Goal: Task Accomplishment & Management: Complete application form

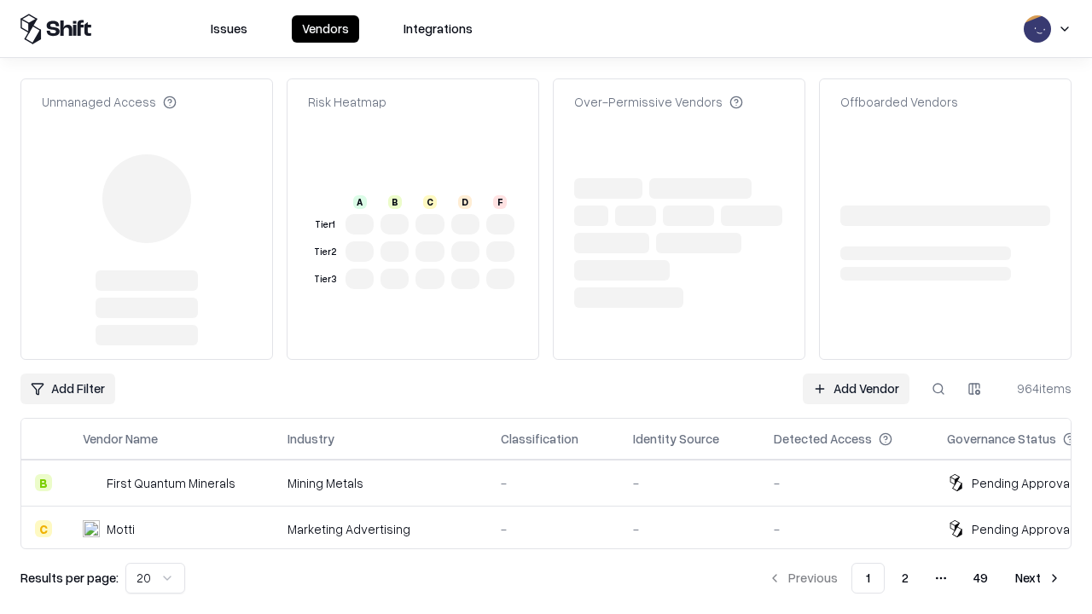
click at [856, 374] on link "Add Vendor" at bounding box center [856, 389] width 107 height 31
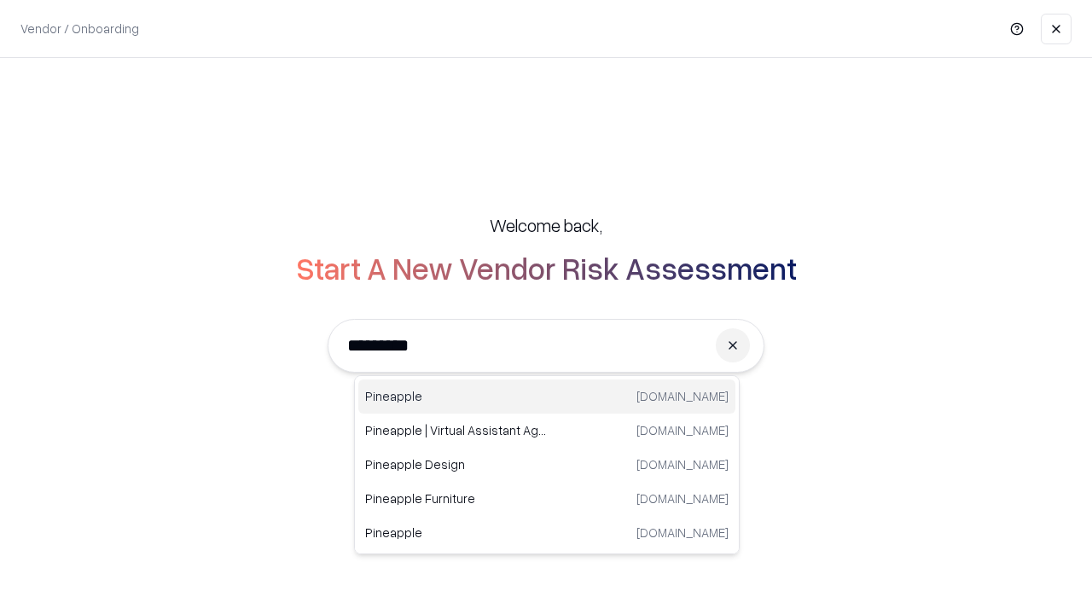
click at [547, 397] on div "Pineapple pineappleenergy.com" at bounding box center [546, 397] width 377 height 34
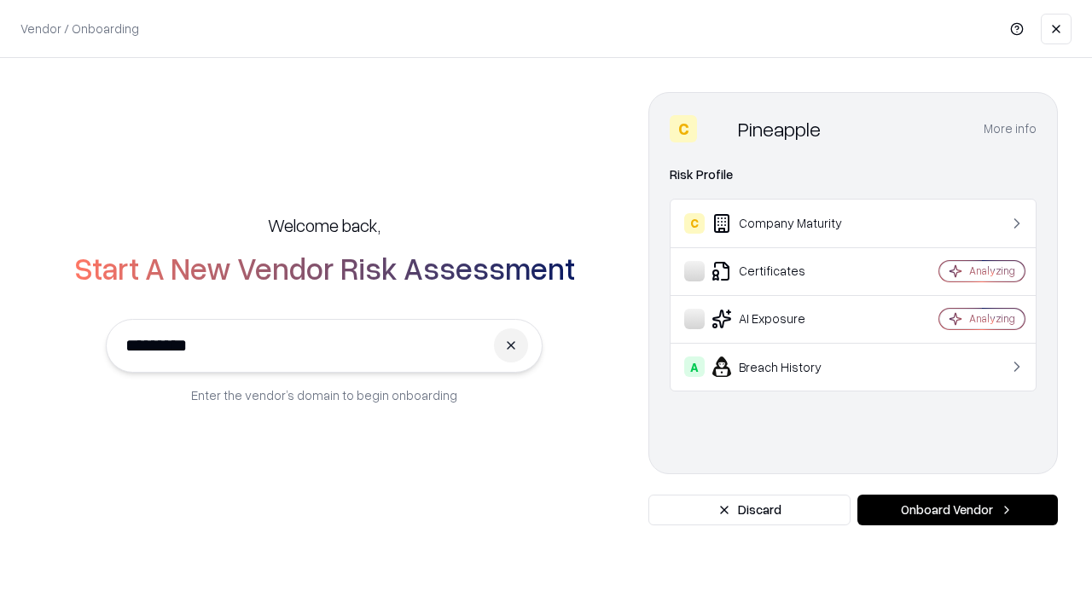
type input "*********"
click at [957, 510] on button "Onboard Vendor" at bounding box center [957, 510] width 201 height 31
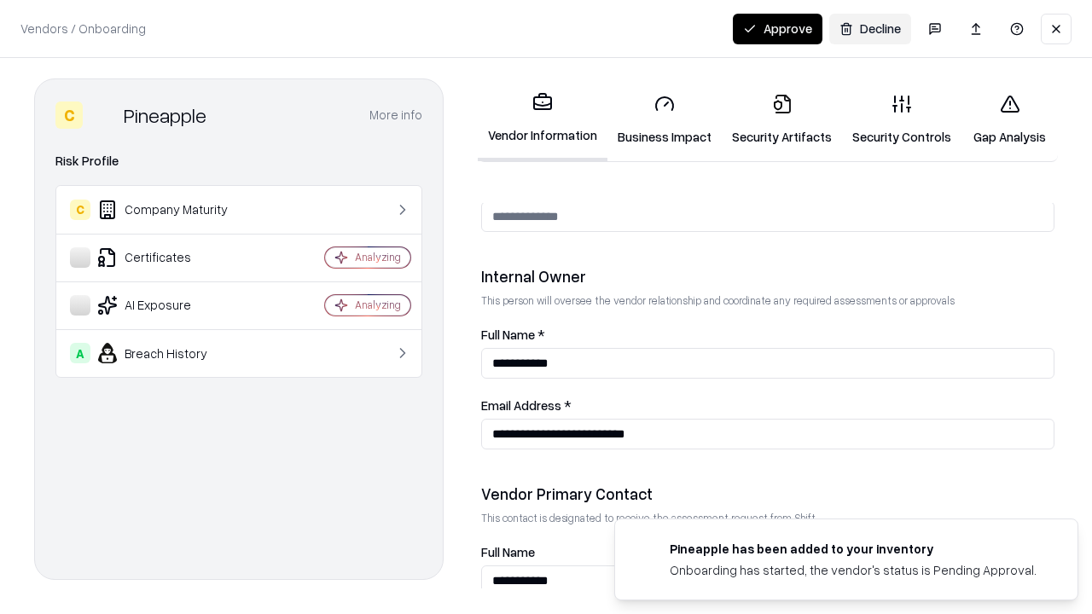
scroll to position [884, 0]
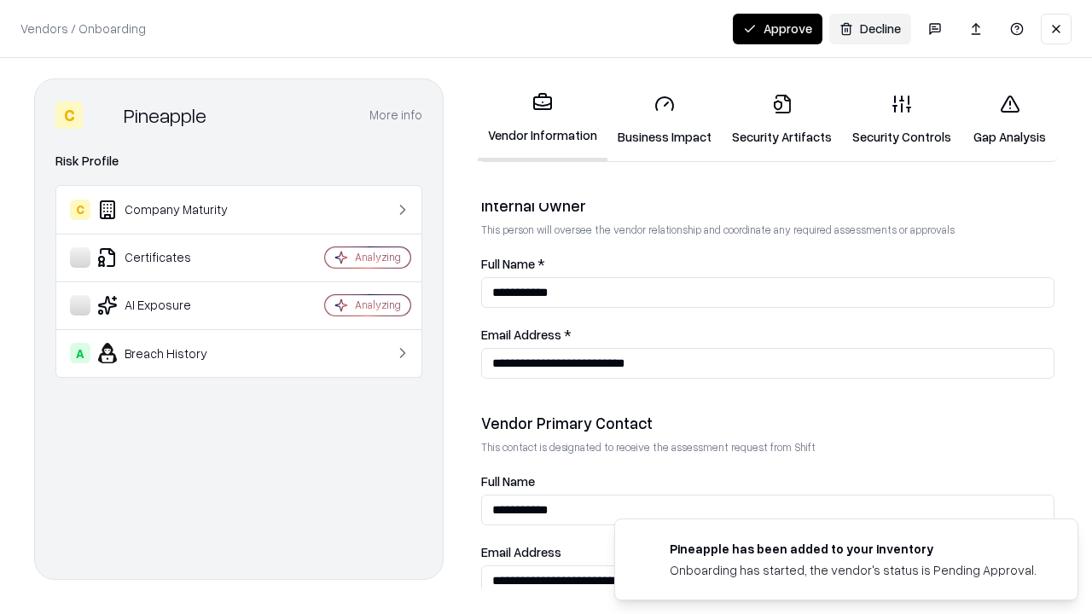
click at [665, 119] on link "Business Impact" at bounding box center [664, 119] width 114 height 79
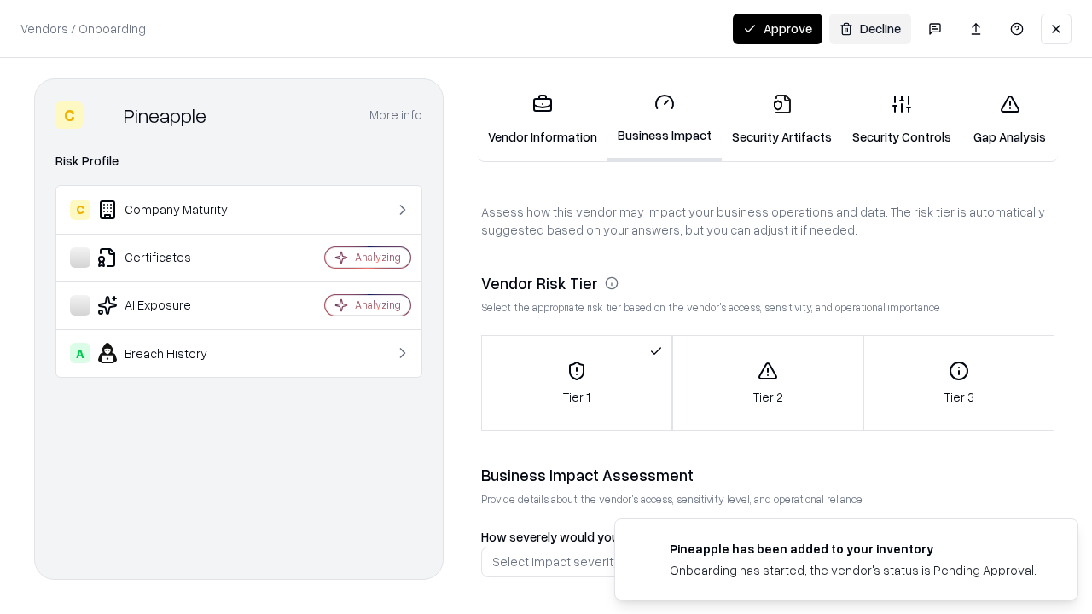
click at [782, 119] on link "Security Artifacts" at bounding box center [782, 119] width 120 height 79
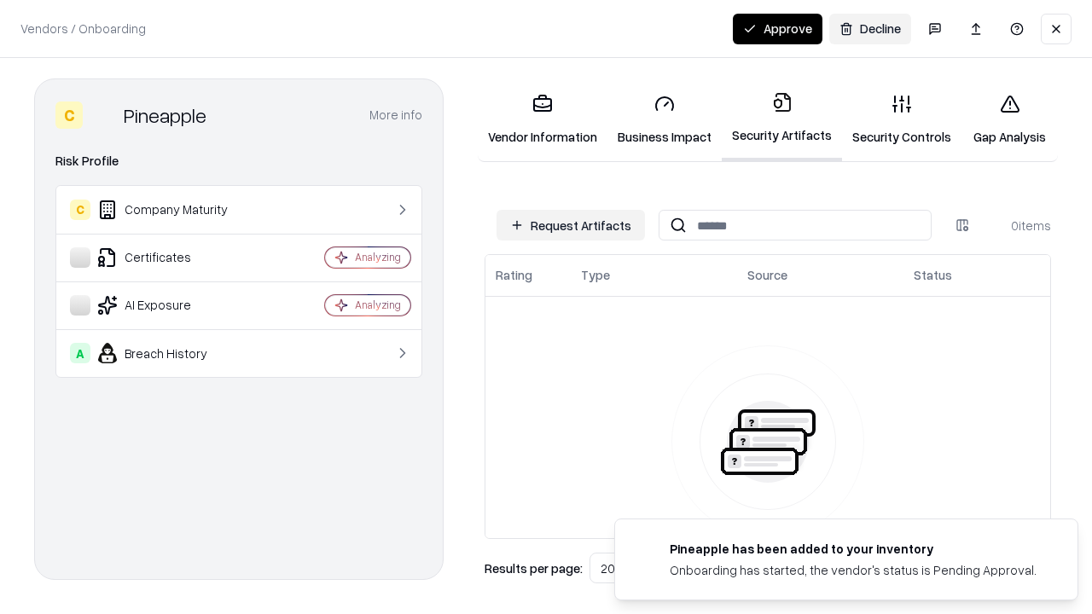
click at [571, 225] on button "Request Artifacts" at bounding box center [571, 225] width 148 height 31
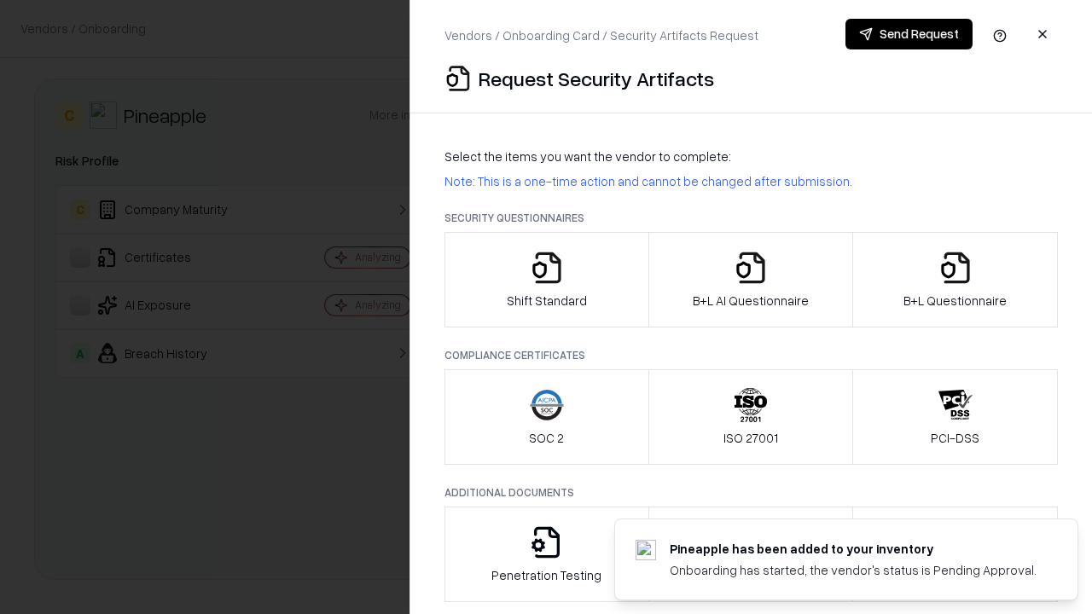
click at [546, 280] on icon "button" at bounding box center [547, 268] width 34 height 34
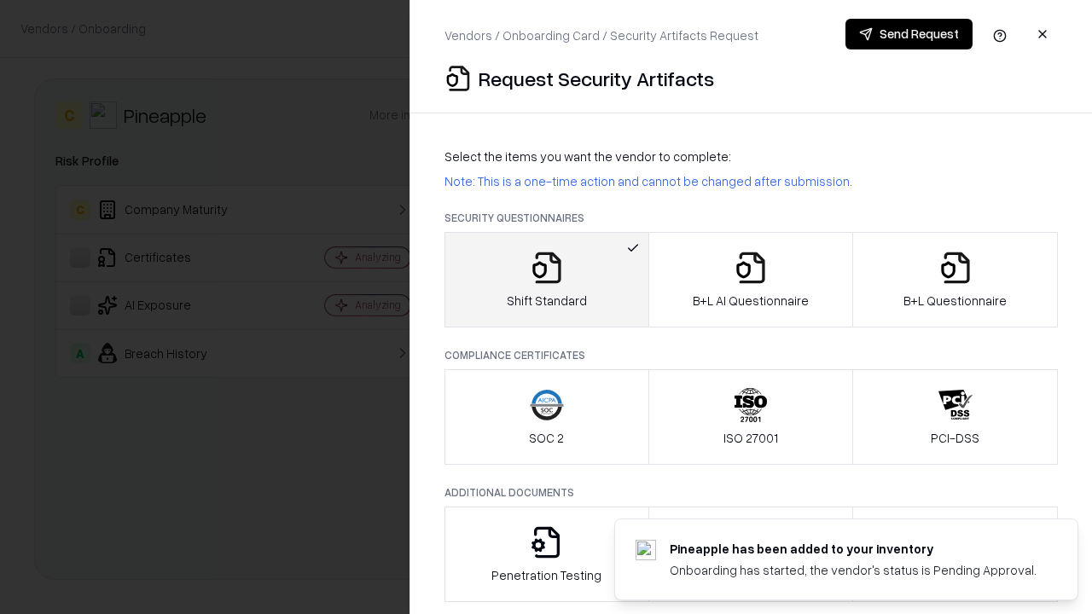
click at [909, 34] on button "Send Request" at bounding box center [909, 34] width 127 height 31
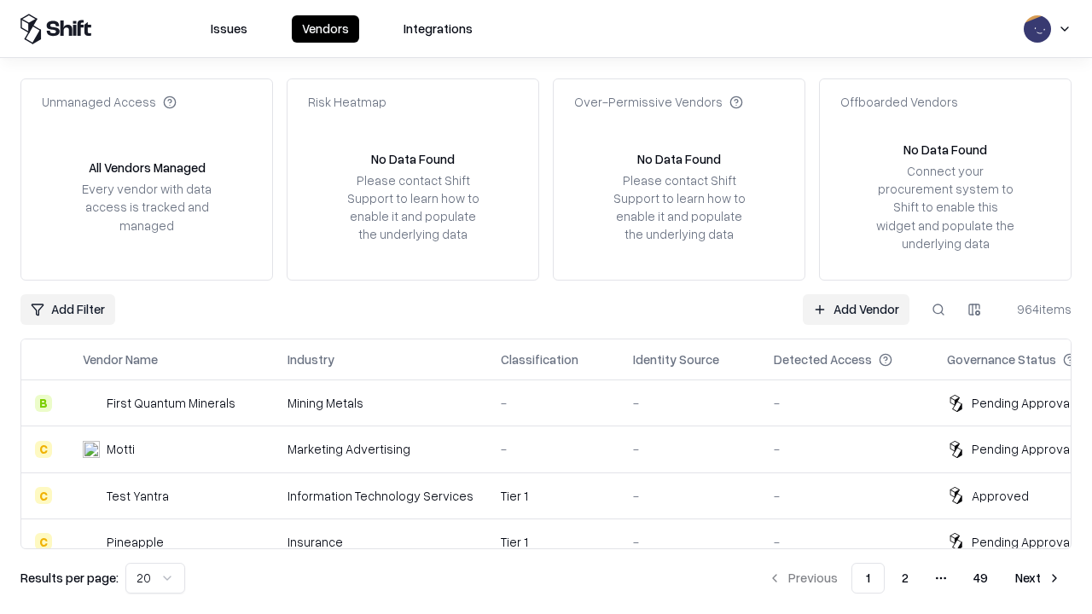
click at [939, 309] on button at bounding box center [938, 309] width 31 height 31
type input "*********"
click at [556, 533] on div "Tier 1" at bounding box center [553, 542] width 105 height 18
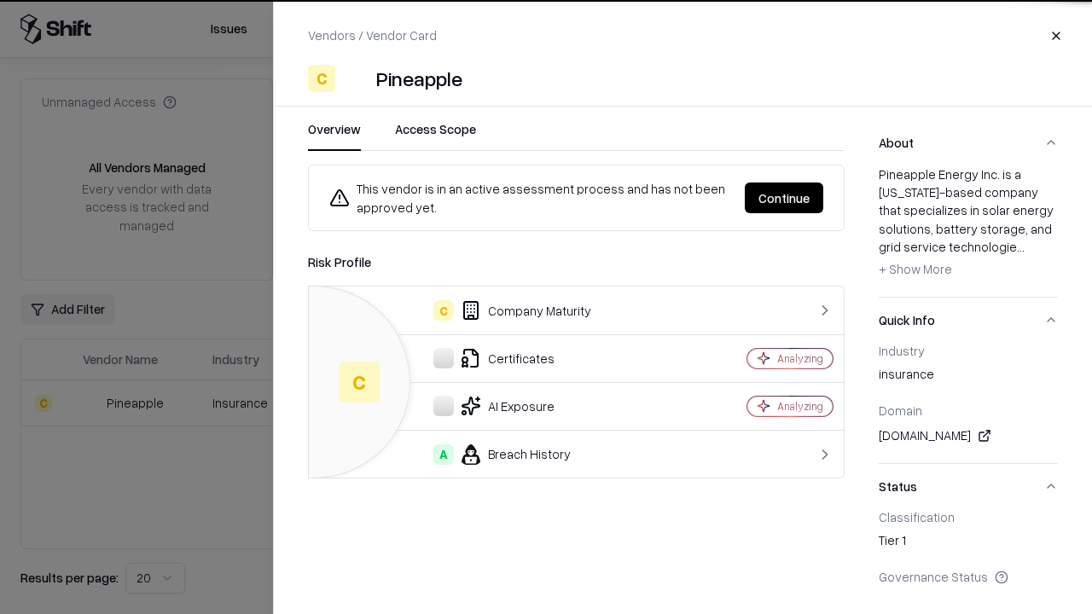
click at [784, 198] on button "Continue" at bounding box center [784, 198] width 78 height 31
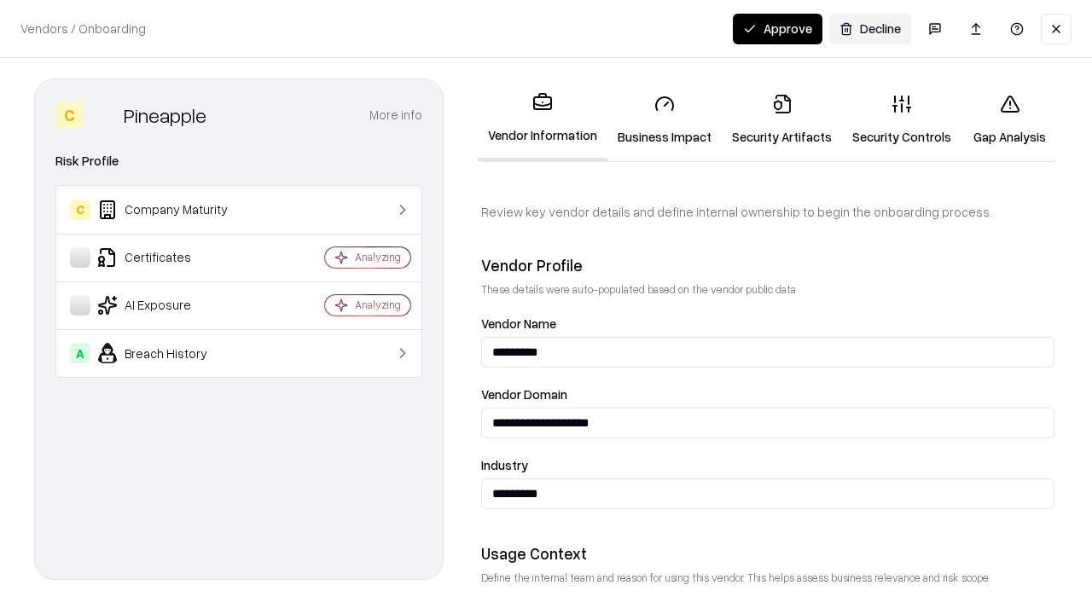
click at [782, 119] on link "Security Artifacts" at bounding box center [782, 119] width 120 height 79
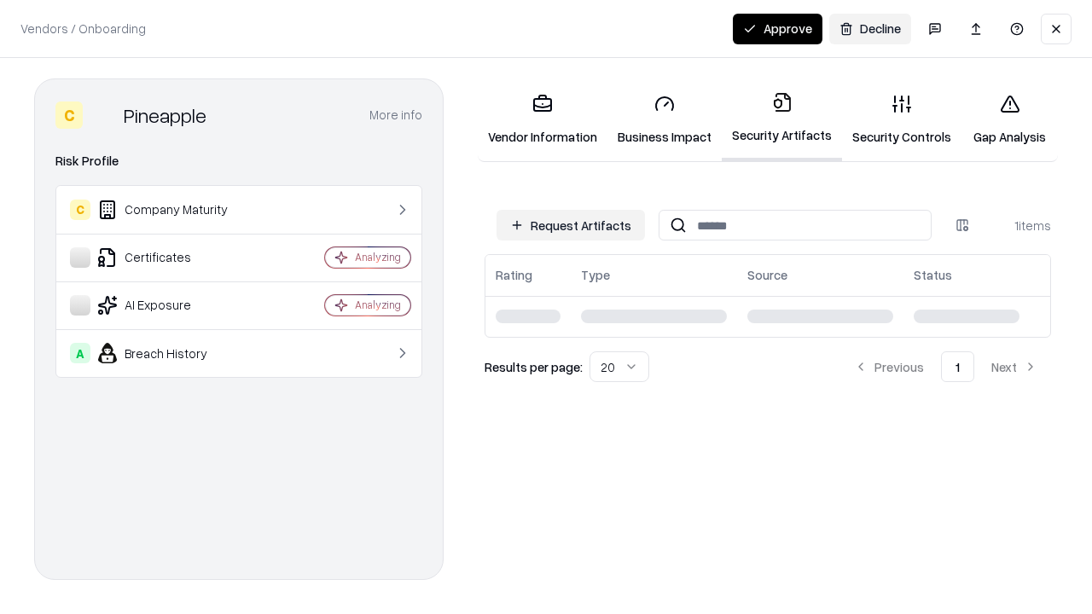
click at [902, 119] on link "Security Controls" at bounding box center [901, 119] width 119 height 79
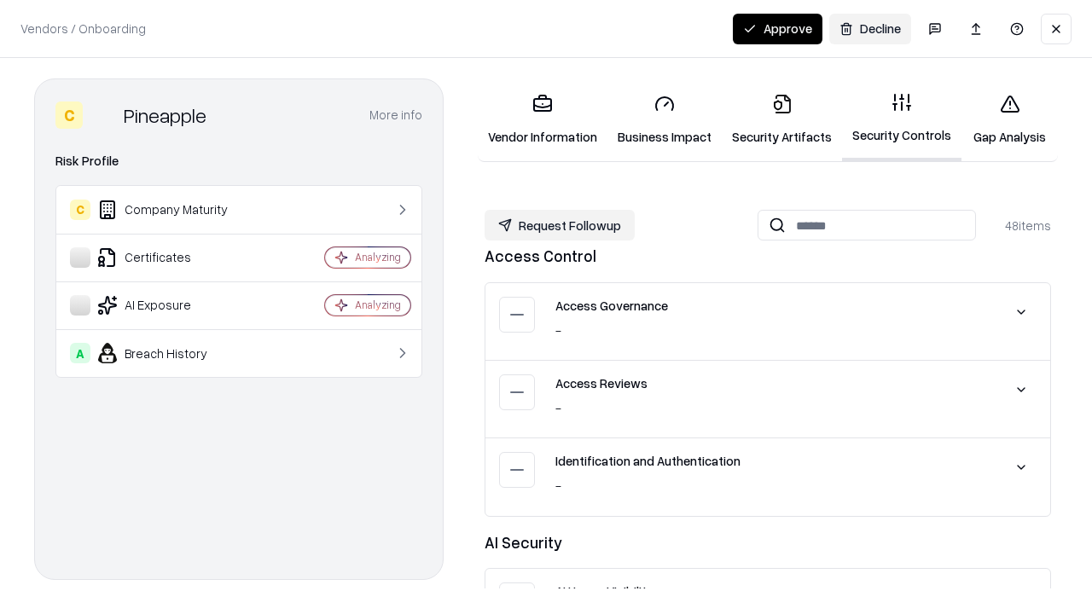
click at [560, 225] on button "Request Followup" at bounding box center [560, 225] width 150 height 31
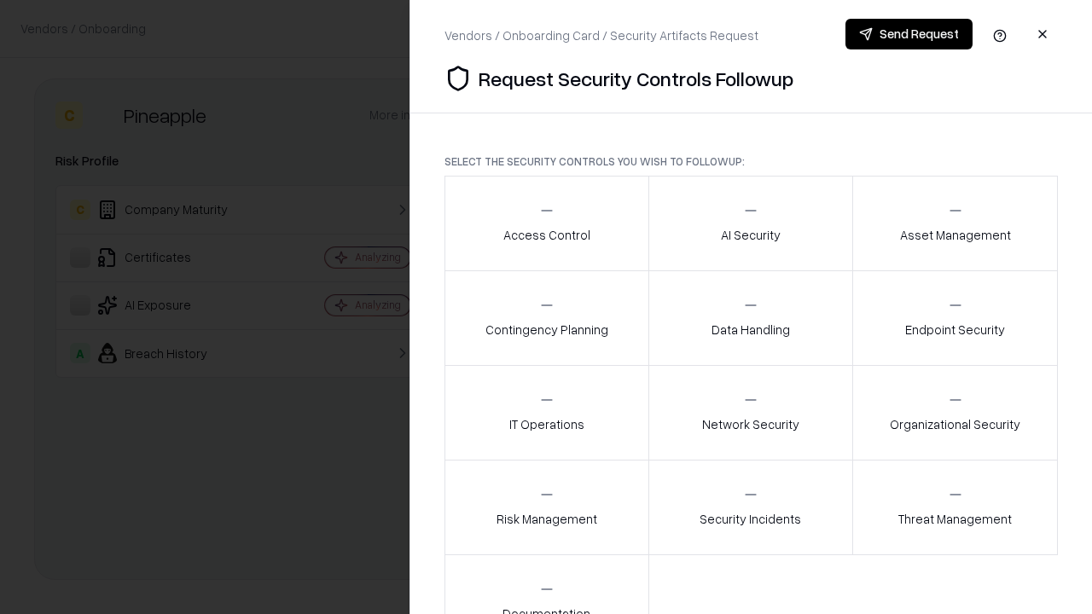
click at [546, 224] on div "Access Control" at bounding box center [546, 223] width 87 height 42
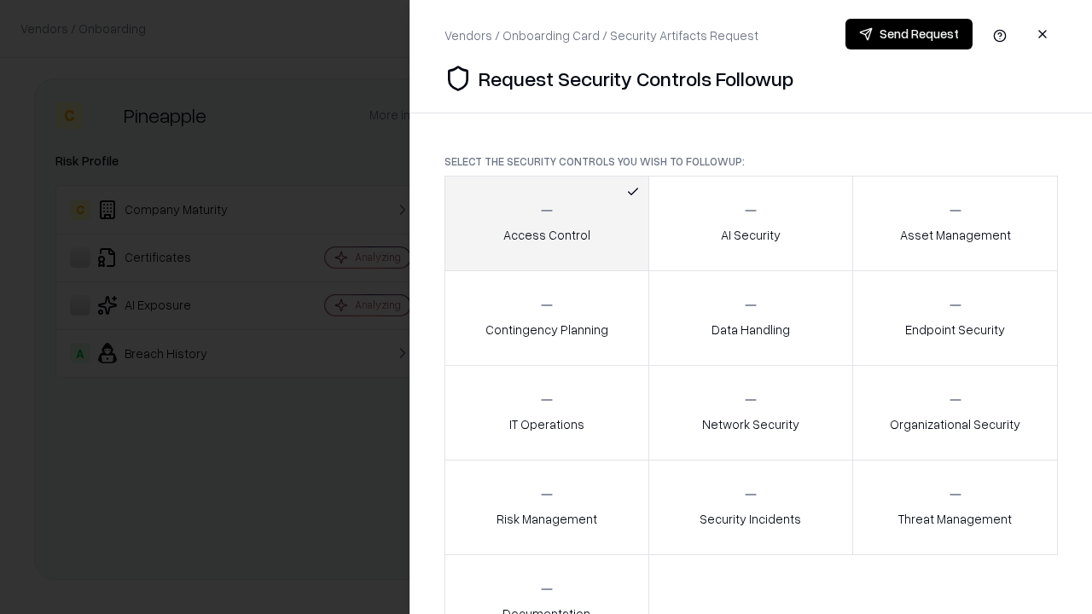
click at [909, 34] on button "Send Request" at bounding box center [909, 34] width 127 height 31
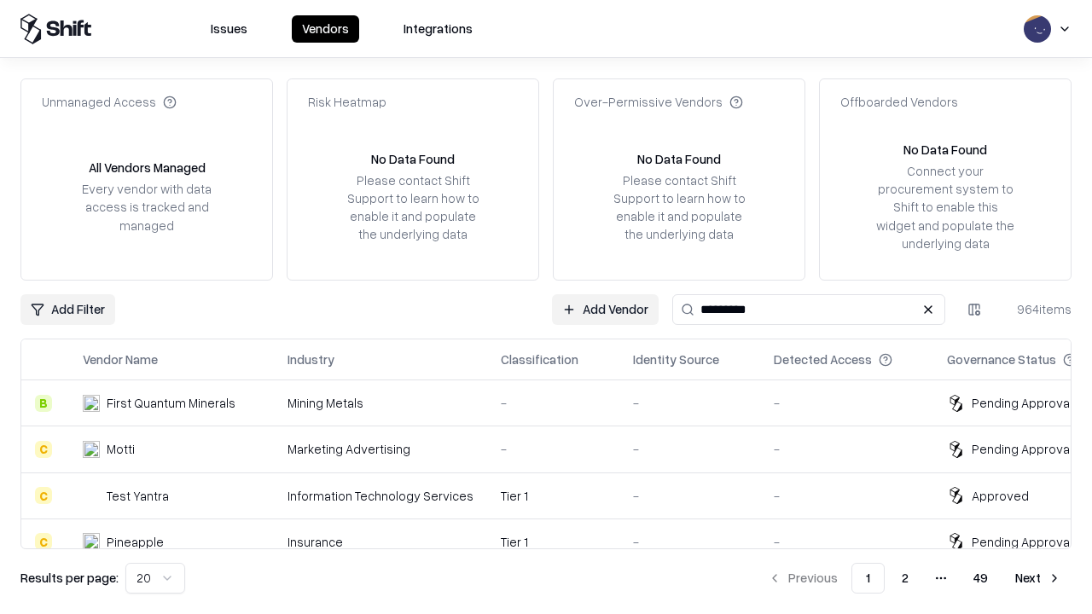
type input "*********"
click at [556, 533] on div "Tier 1" at bounding box center [553, 542] width 105 height 18
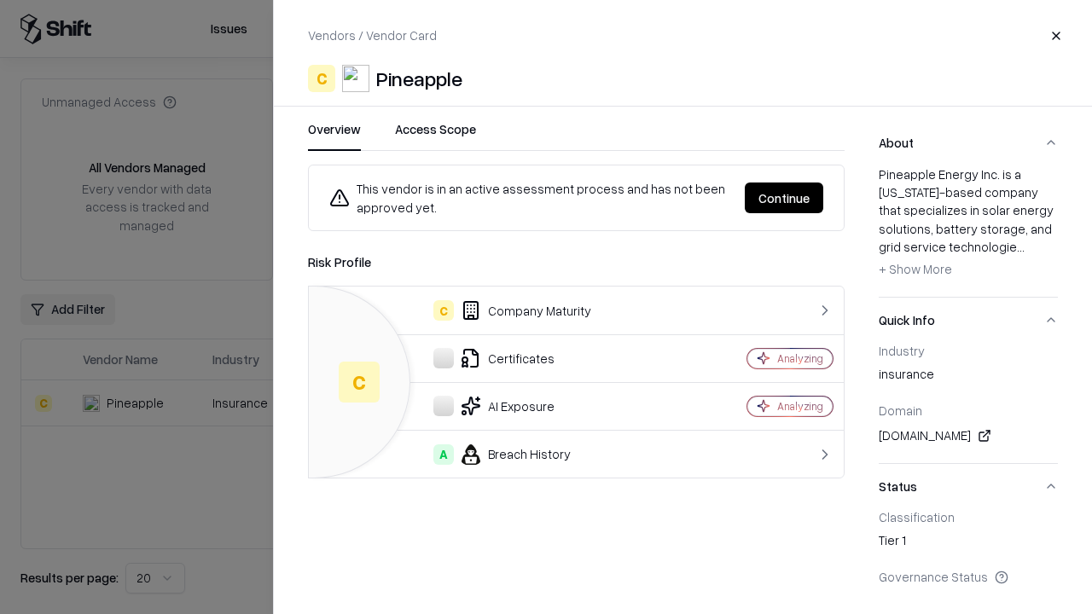
click at [784, 198] on button "Continue" at bounding box center [784, 198] width 78 height 31
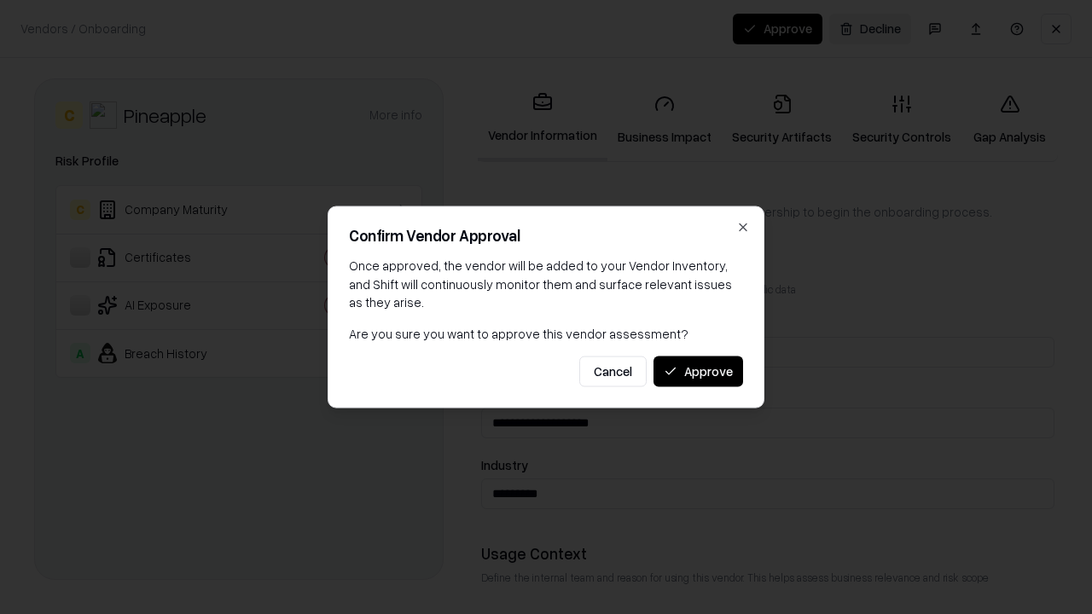
click at [698, 371] on button "Approve" at bounding box center [699, 371] width 90 height 31
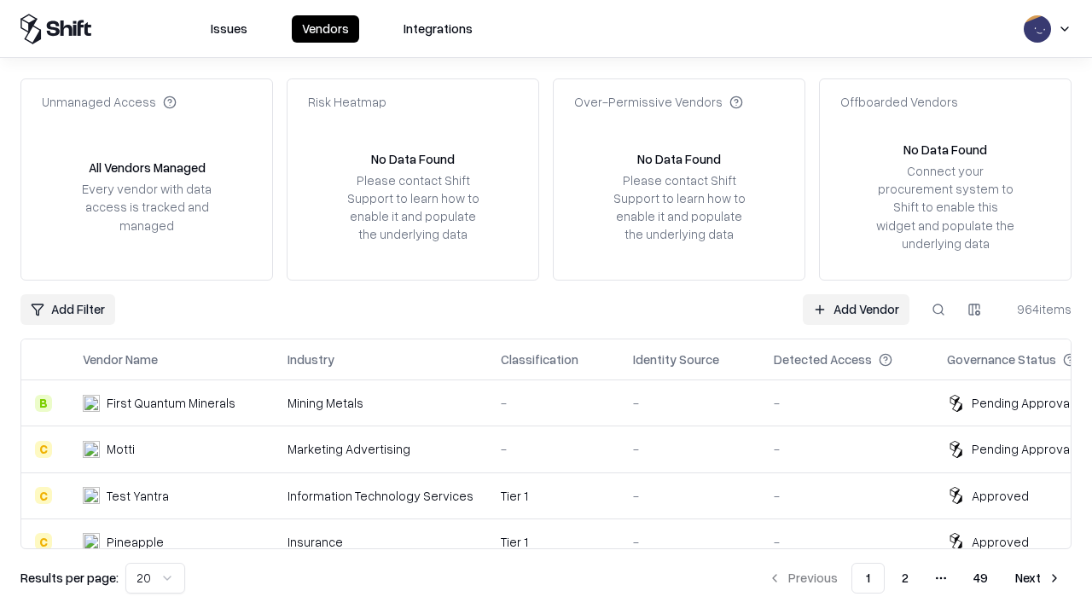
type input "*********"
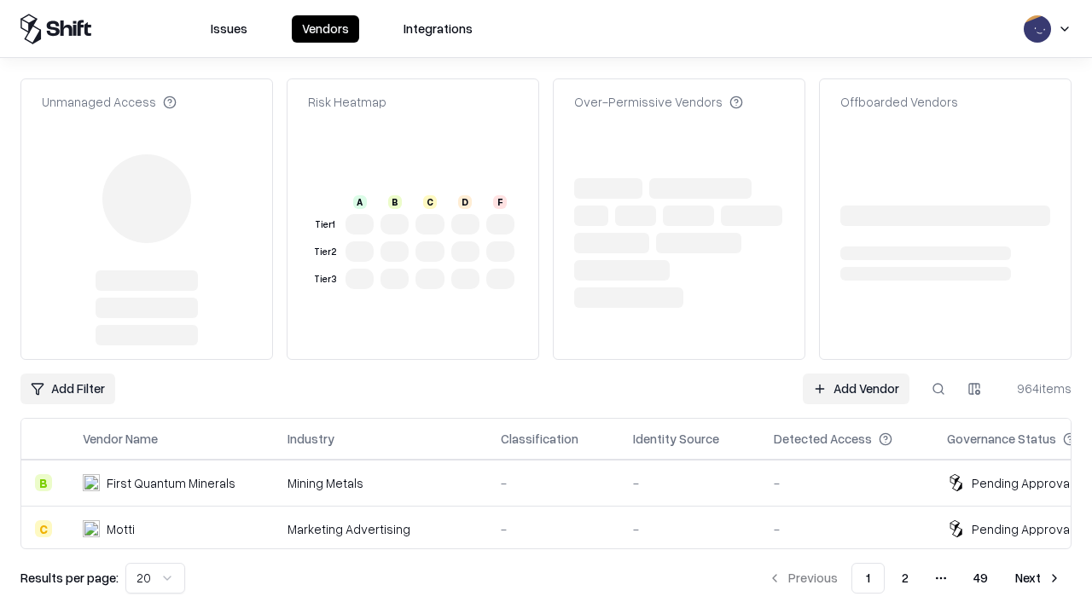
click at [856, 374] on link "Add Vendor" at bounding box center [856, 389] width 107 height 31
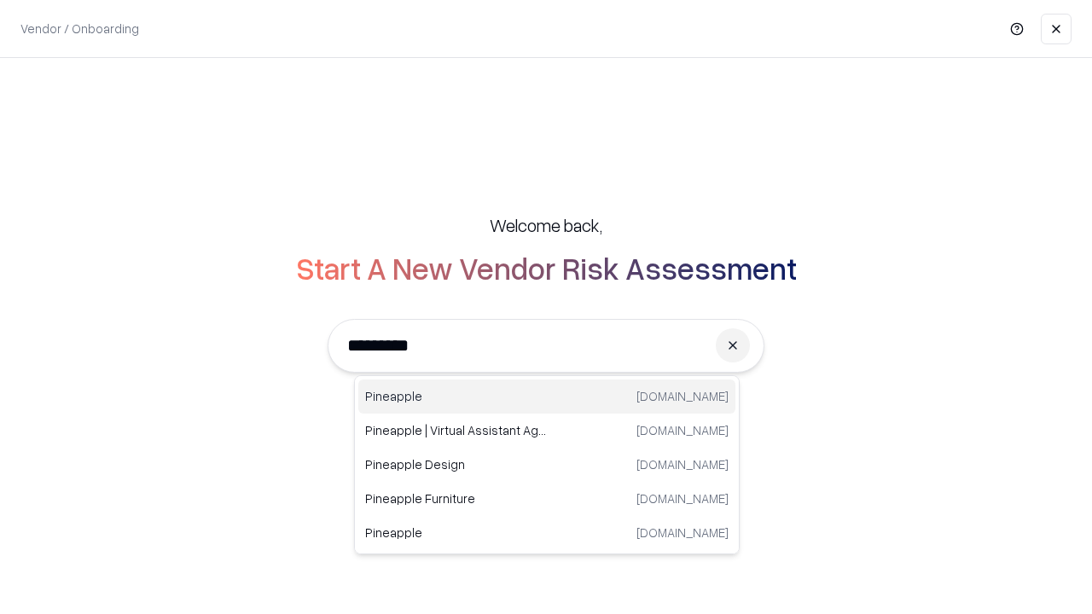
click at [547, 397] on div "Pineapple [DOMAIN_NAME]" at bounding box center [546, 397] width 377 height 34
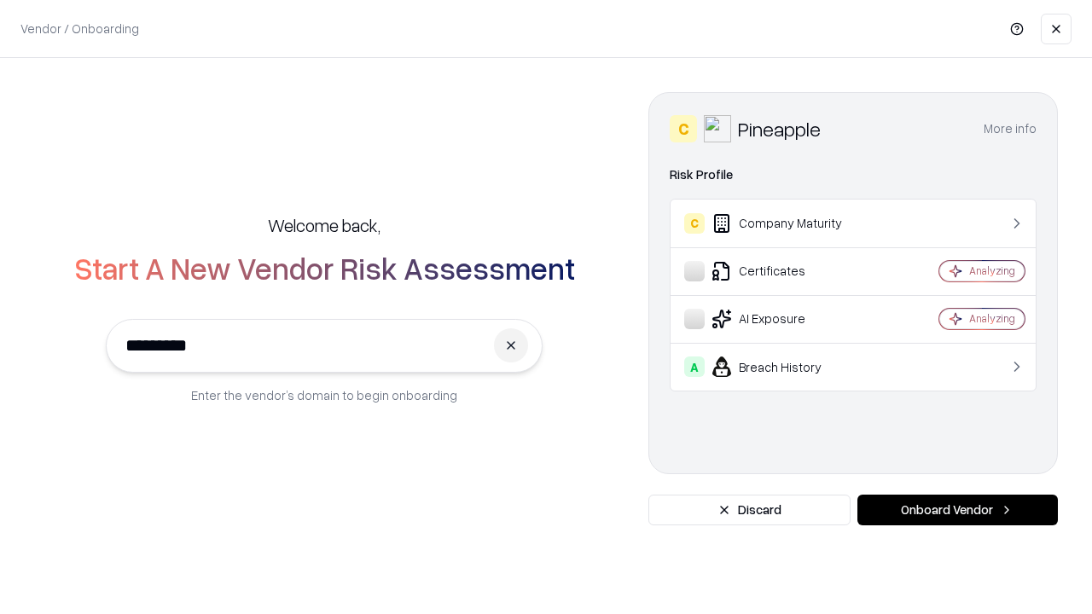
type input "*********"
click at [957, 510] on button "Onboard Vendor" at bounding box center [957, 510] width 201 height 31
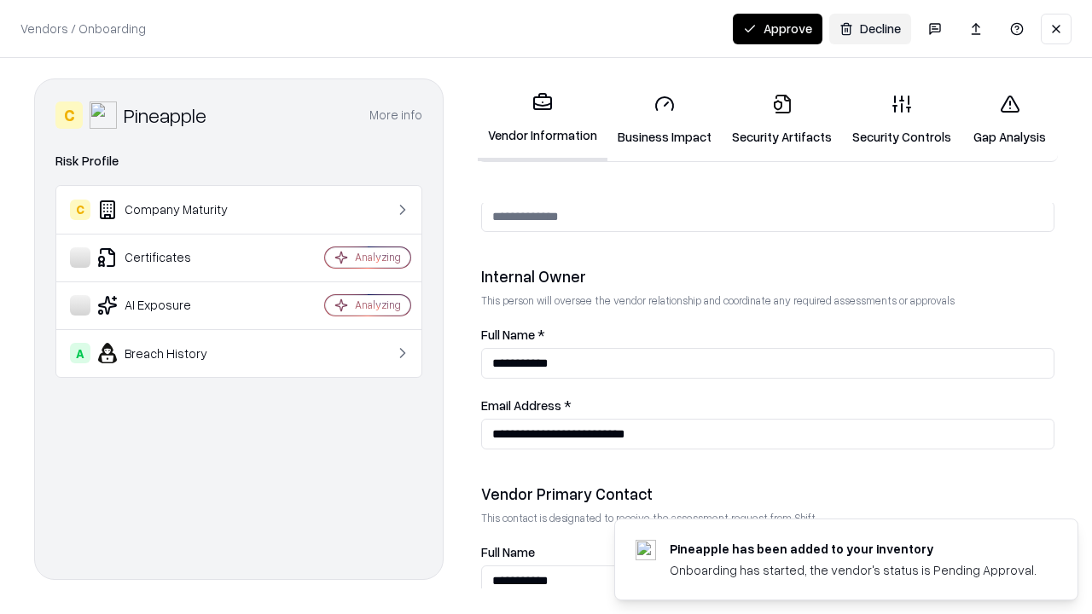
scroll to position [884, 0]
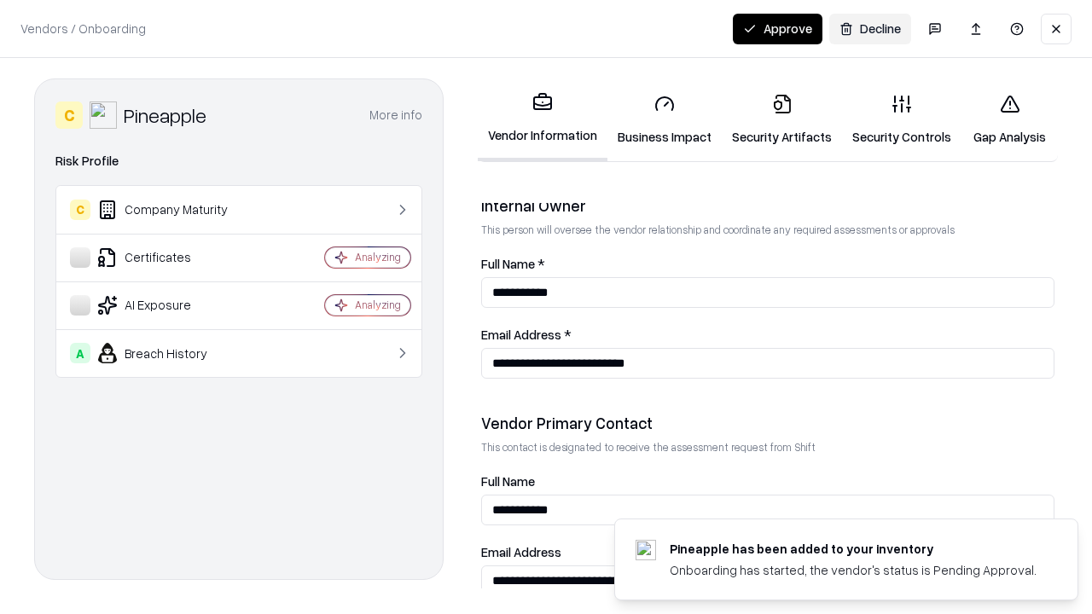
click at [777, 28] on button "Approve" at bounding box center [778, 29] width 90 height 31
